Goal: Navigation & Orientation: Understand site structure

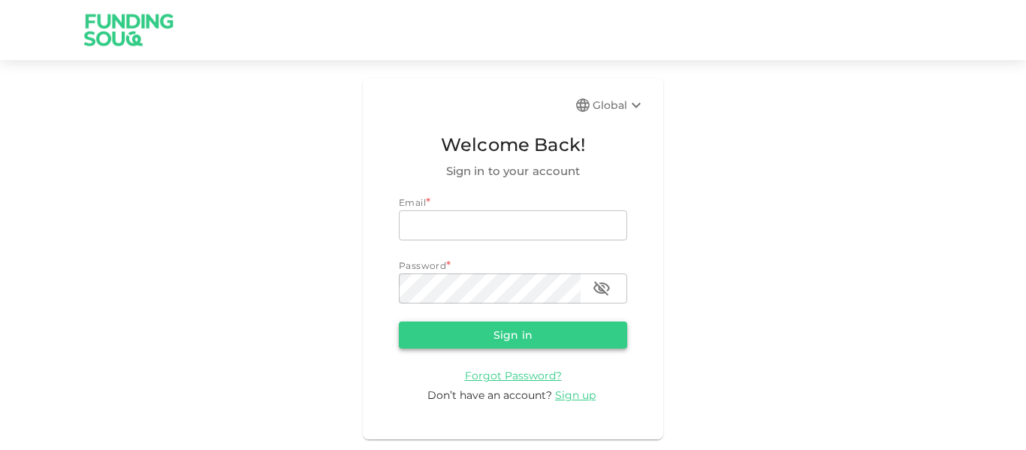
type input "[EMAIL_ADDRESS][PERSON_NAME][DOMAIN_NAME]"
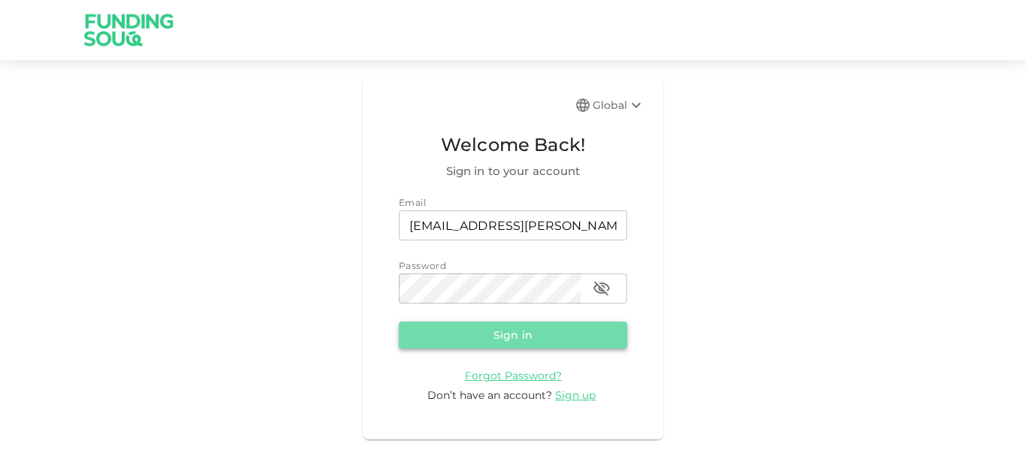
click at [573, 342] on button "Sign in" at bounding box center [513, 334] width 228 height 27
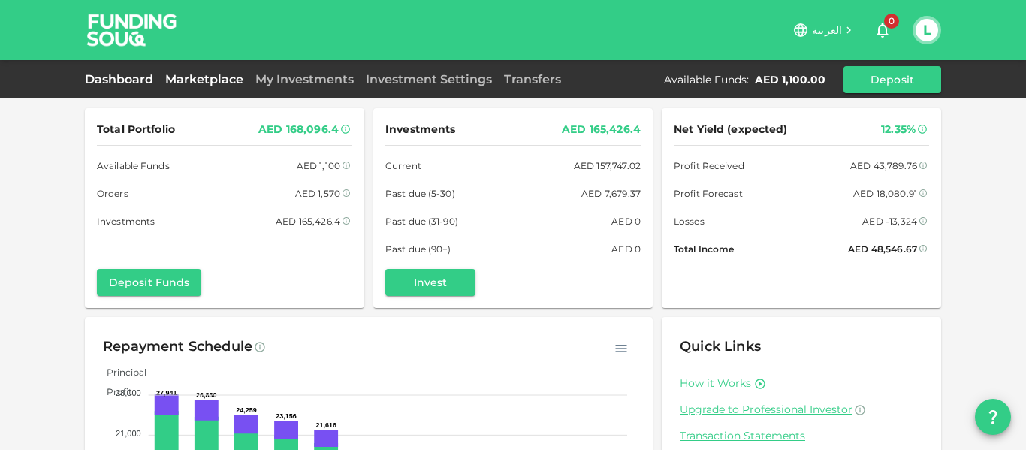
click at [217, 83] on link "Marketplace" at bounding box center [204, 79] width 90 height 14
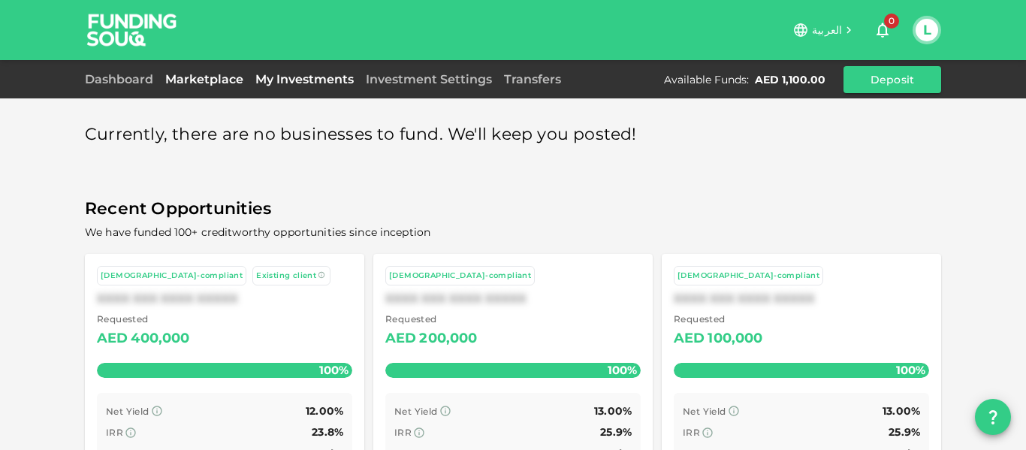
click at [309, 76] on link "My Investments" at bounding box center [304, 79] width 110 height 14
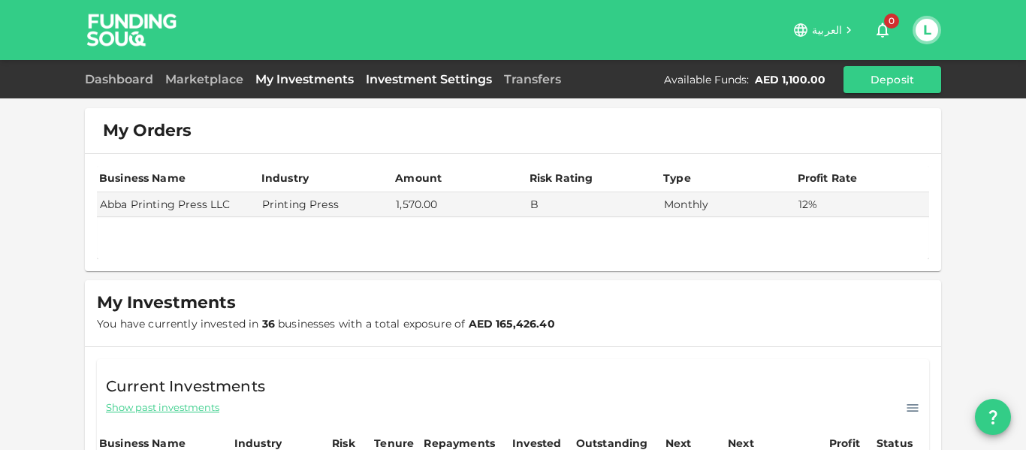
click at [407, 78] on link "Investment Settings" at bounding box center [429, 79] width 138 height 14
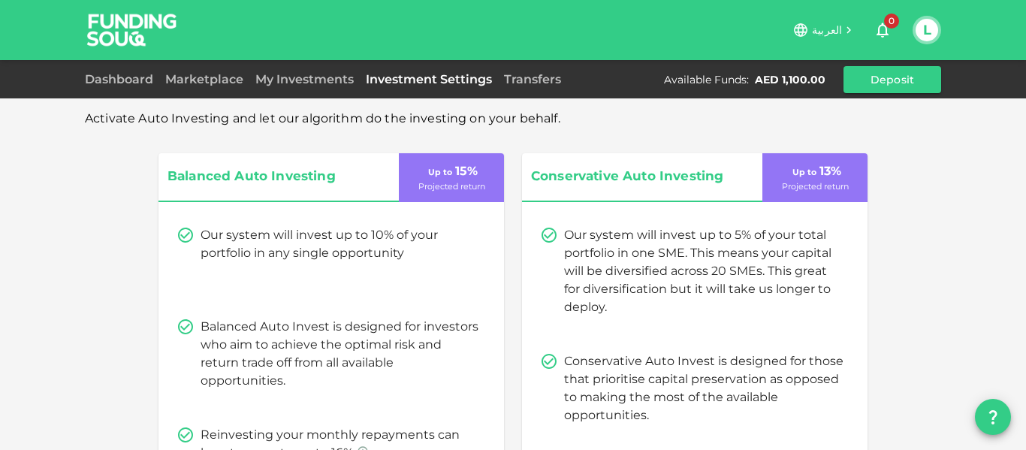
click at [613, 76] on div "Dashboard Marketplace My Investments Investment Settings Transfers Available Fu…" at bounding box center [513, 79] width 856 height 27
drag, startPoint x: 547, startPoint y: 72, endPoint x: 481, endPoint y: 3, distance: 95.1
click at [546, 72] on link "Transfers" at bounding box center [532, 79] width 69 height 14
